Goal: Information Seeking & Learning: Learn about a topic

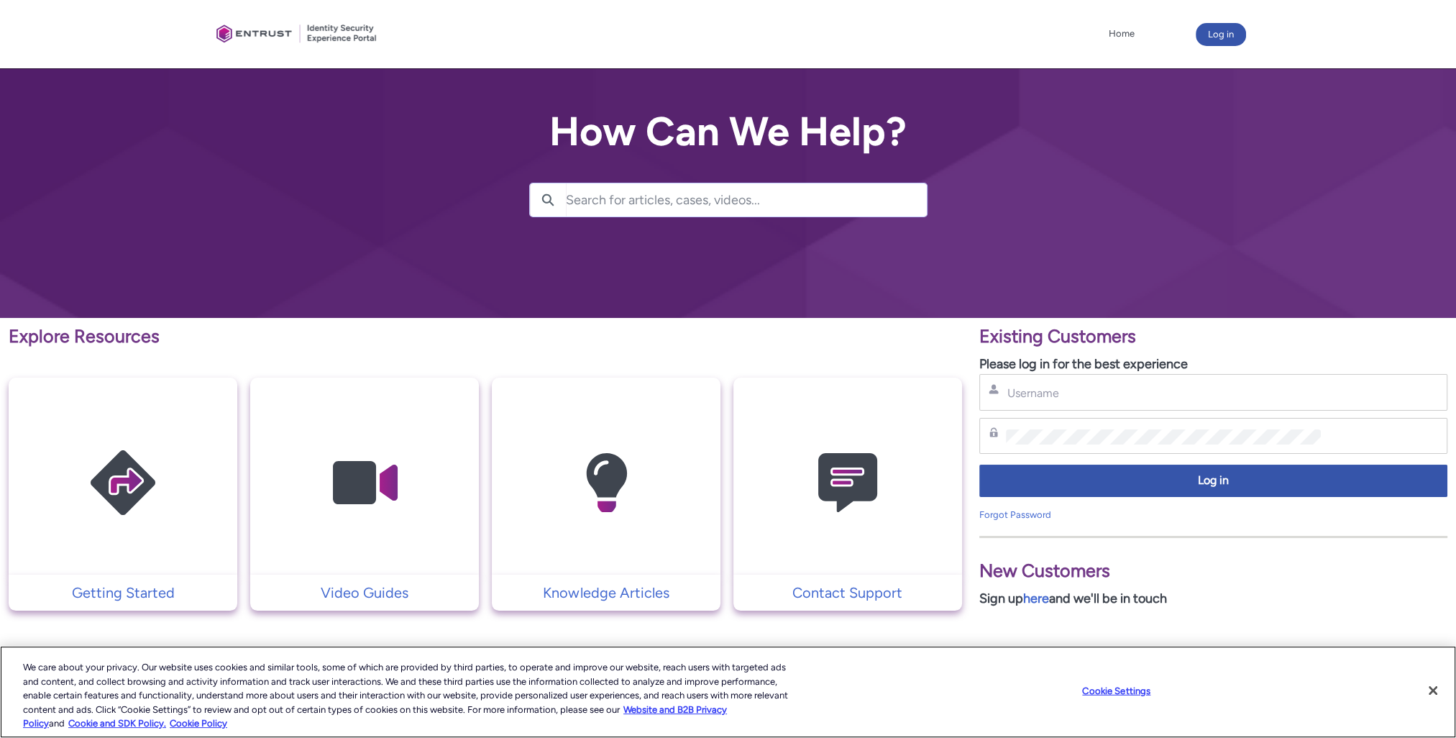
scroll to position [72, 0]
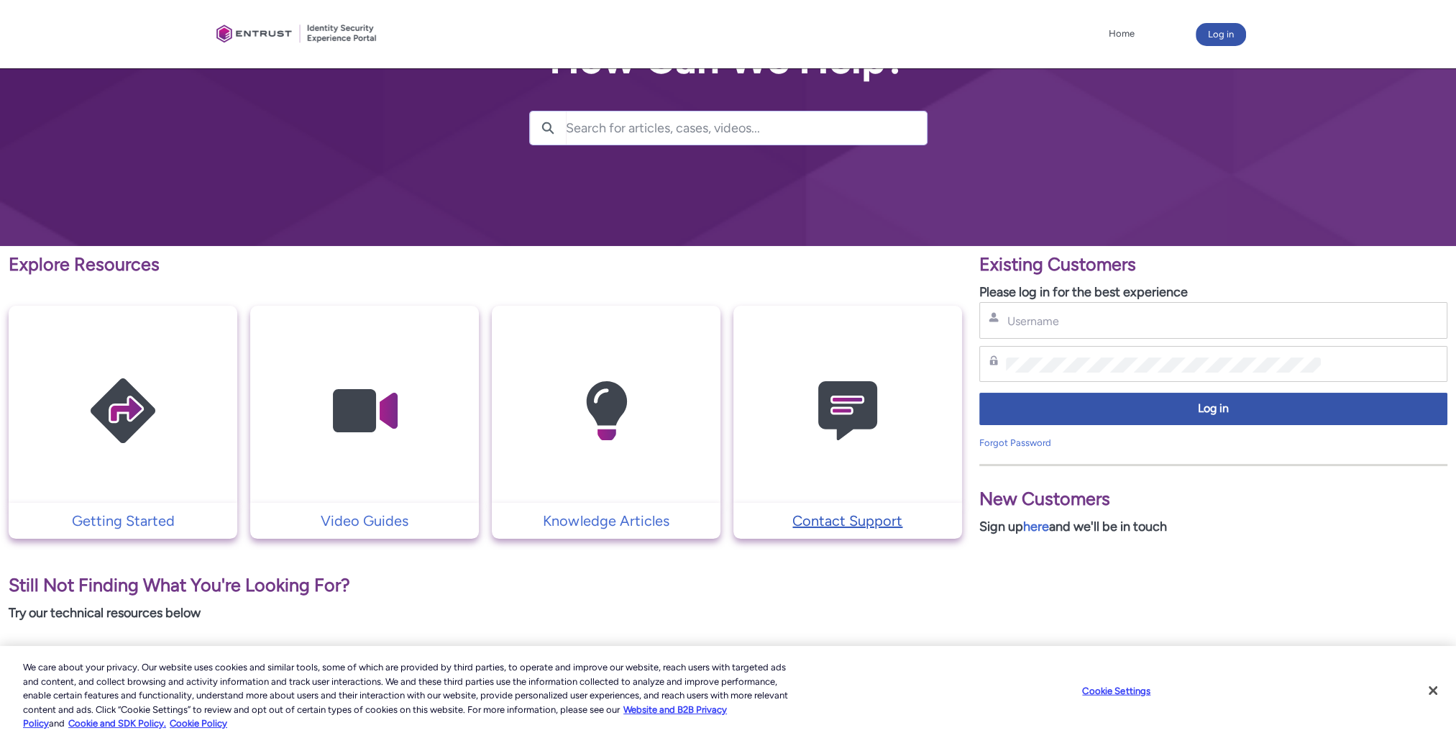
click at [823, 516] on p "Contact Support" at bounding box center [848, 521] width 214 height 22
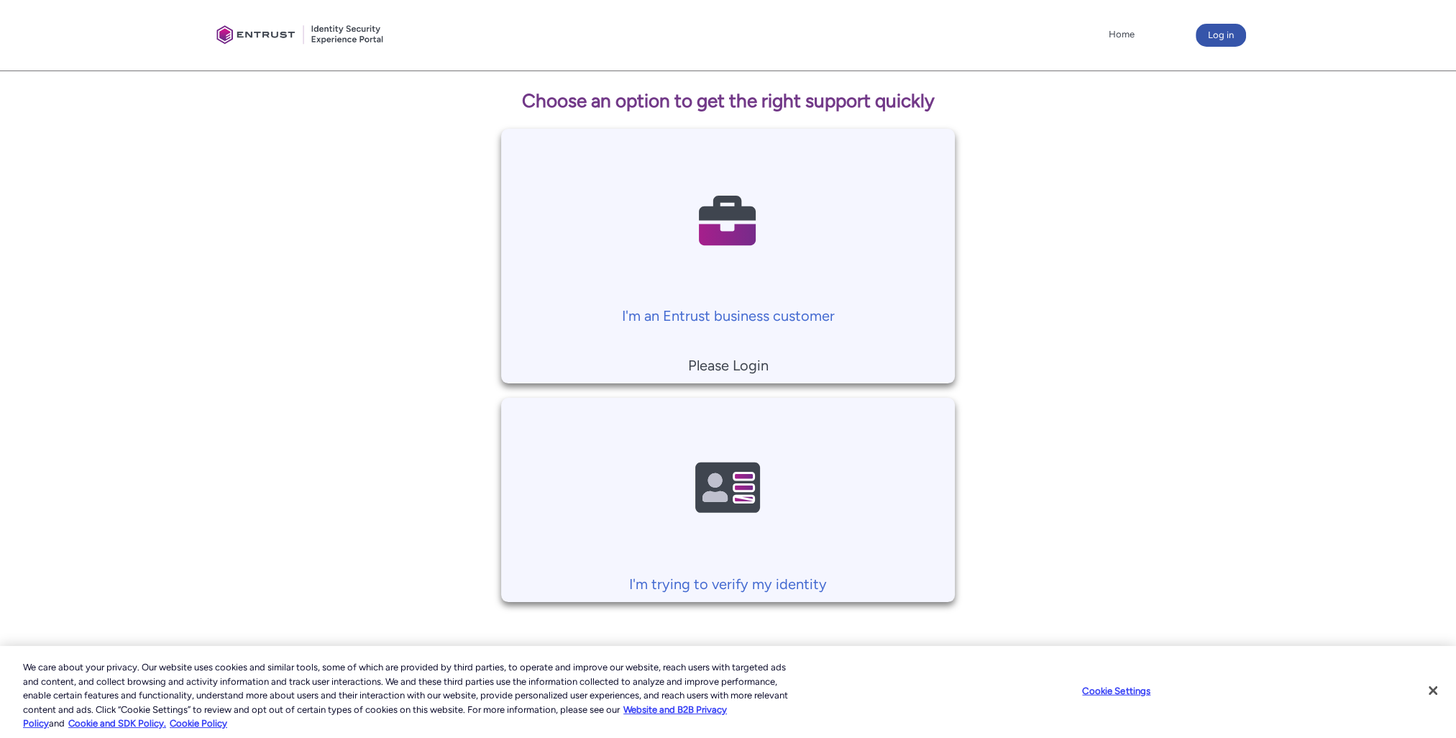
scroll to position [250, 0]
click at [1440, 688] on button "Close" at bounding box center [1433, 690] width 32 height 32
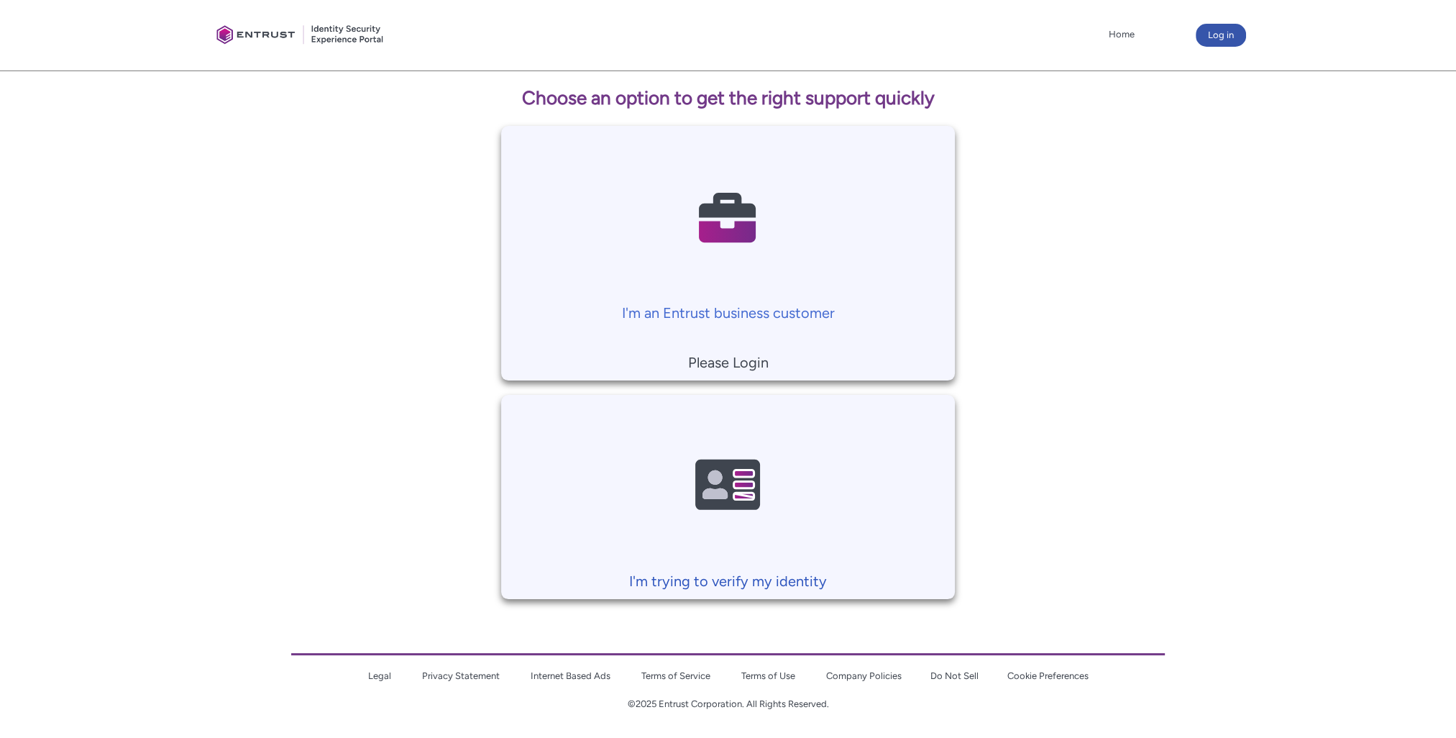
click at [710, 572] on p "I'm trying to verify my identity" at bounding box center [728, 581] width 440 height 22
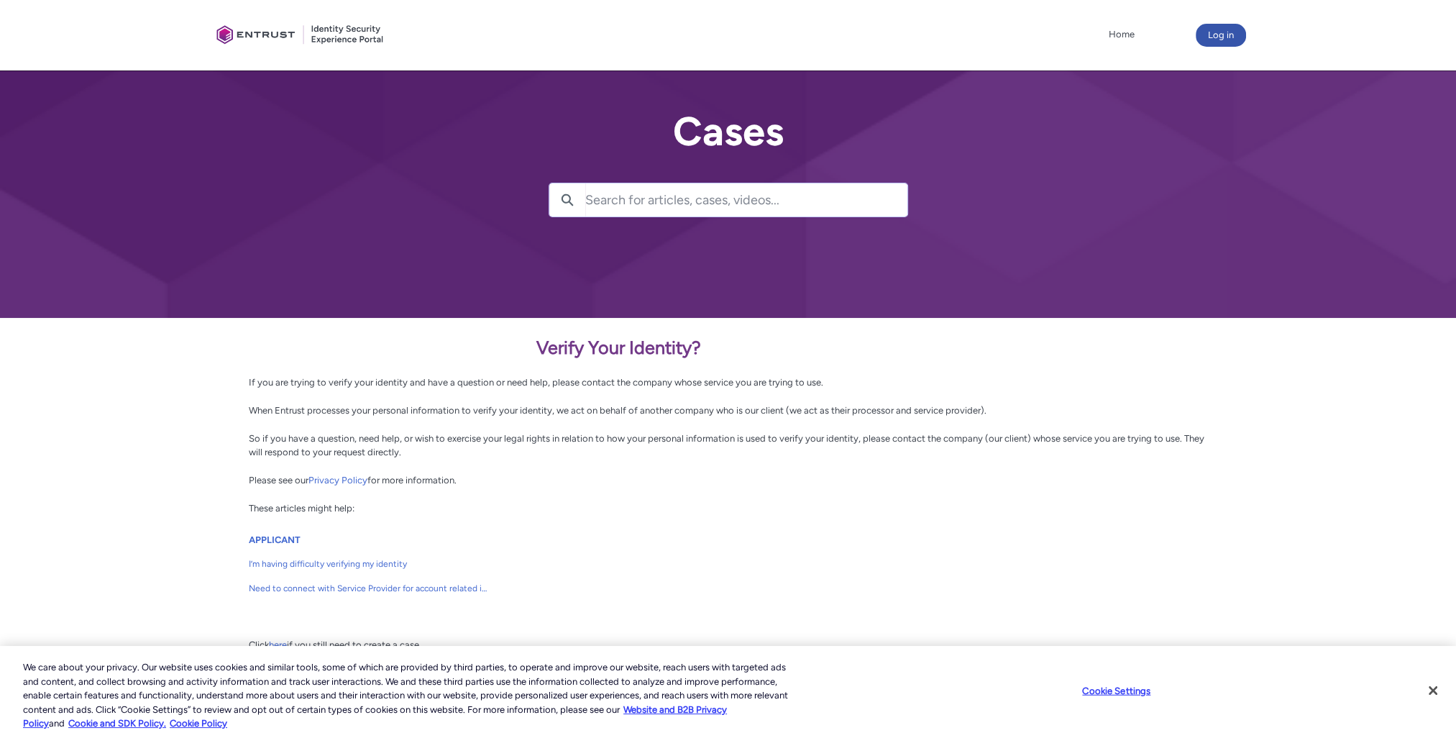
scroll to position [53, 0]
